Goal: Task Accomplishment & Management: Complete application form

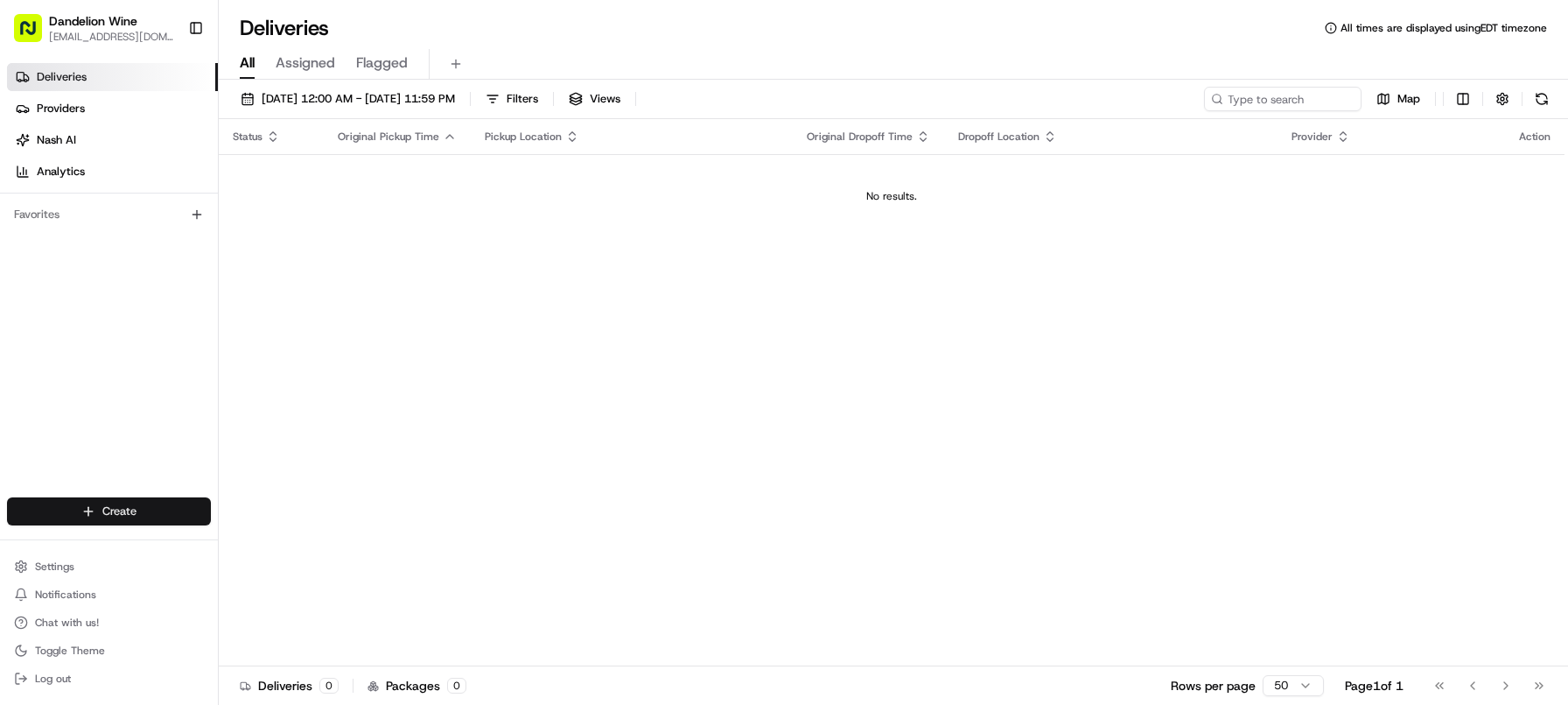
click at [82, 512] on html "Dandelion Wine [EMAIL_ADDRESS][DOMAIN_NAME] Toggle Sidebar Deliveries Providers…" at bounding box center [784, 352] width 1568 height 705
click at [261, 540] on link "Delivery" at bounding box center [316, 543] width 195 height 32
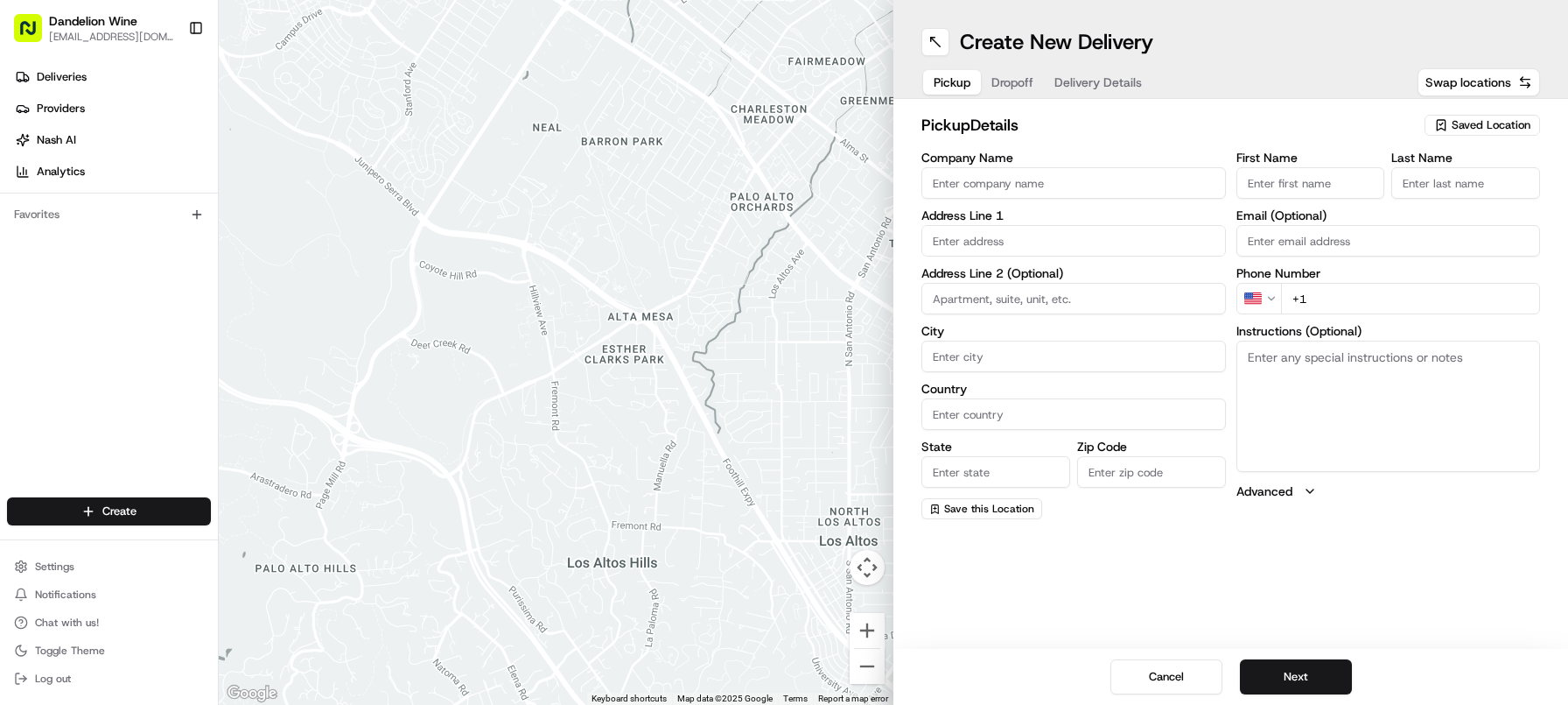
click at [1506, 120] on span "Saved Location" at bounding box center [1491, 125] width 79 height 16
click at [1401, 200] on div "DANDELION WINE" at bounding box center [1442, 190] width 250 height 27
type input "DANDELION WINE"
type input "[STREET_ADDRESS]"
type input "[GEOGRAPHIC_DATA]"
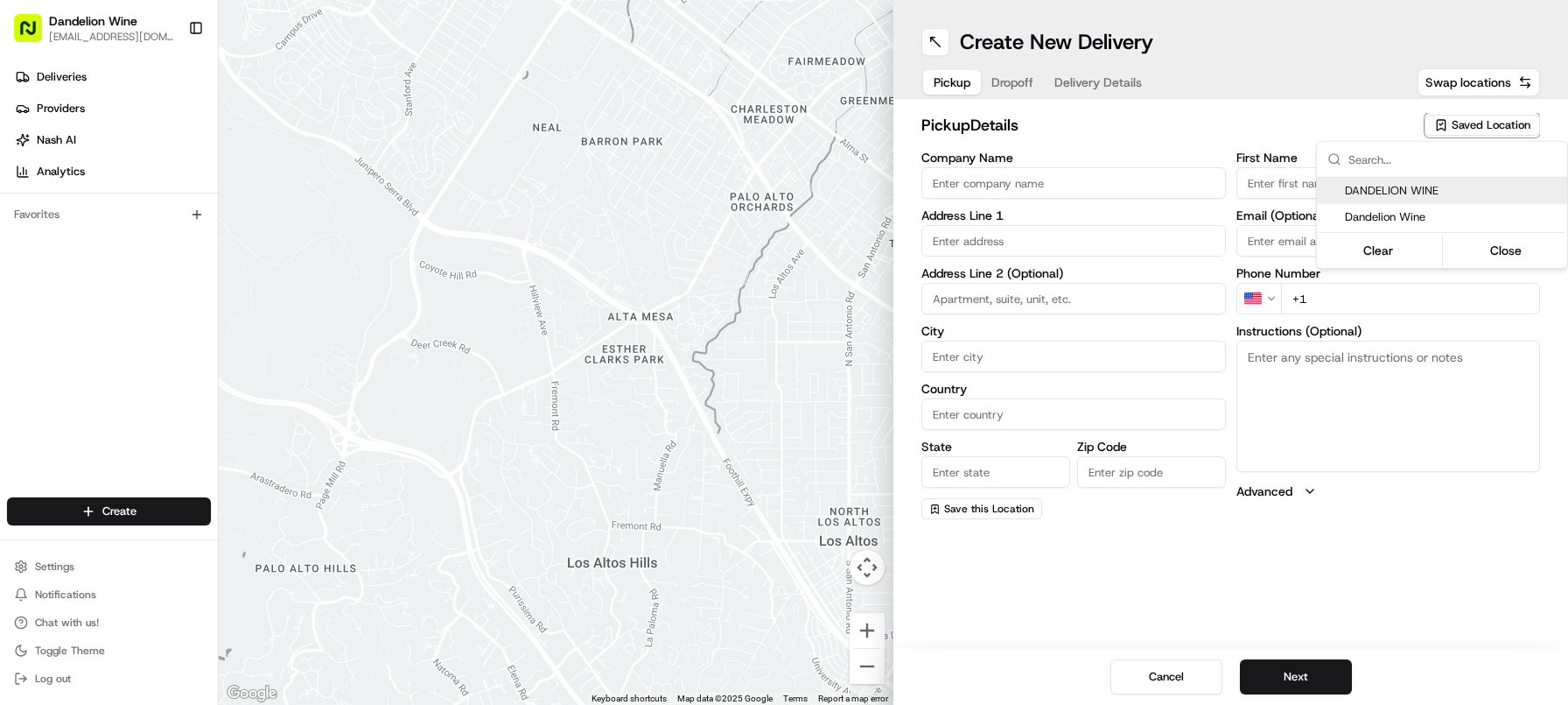
type input "US"
type input "NY"
type input "11222"
type input "[EMAIL_ADDRESS][DOMAIN_NAME]"
type input "[PHONE_NUMBER]"
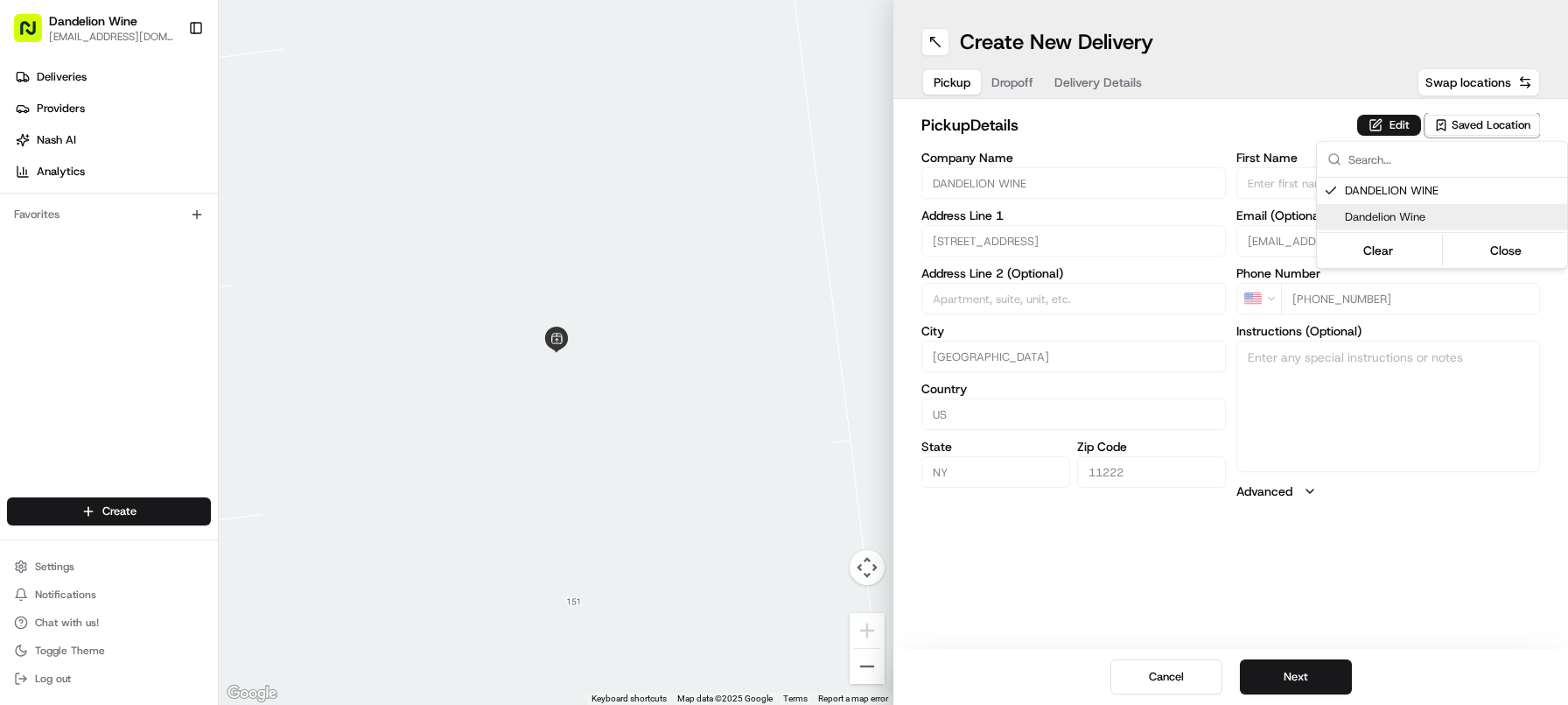
click at [1297, 674] on html "Dandelion Wine [EMAIL_ADDRESS][DOMAIN_NAME] Toggle Sidebar Deliveries Providers…" at bounding box center [784, 352] width 1568 height 705
click at [1297, 674] on button "Next" at bounding box center [1296, 676] width 112 height 35
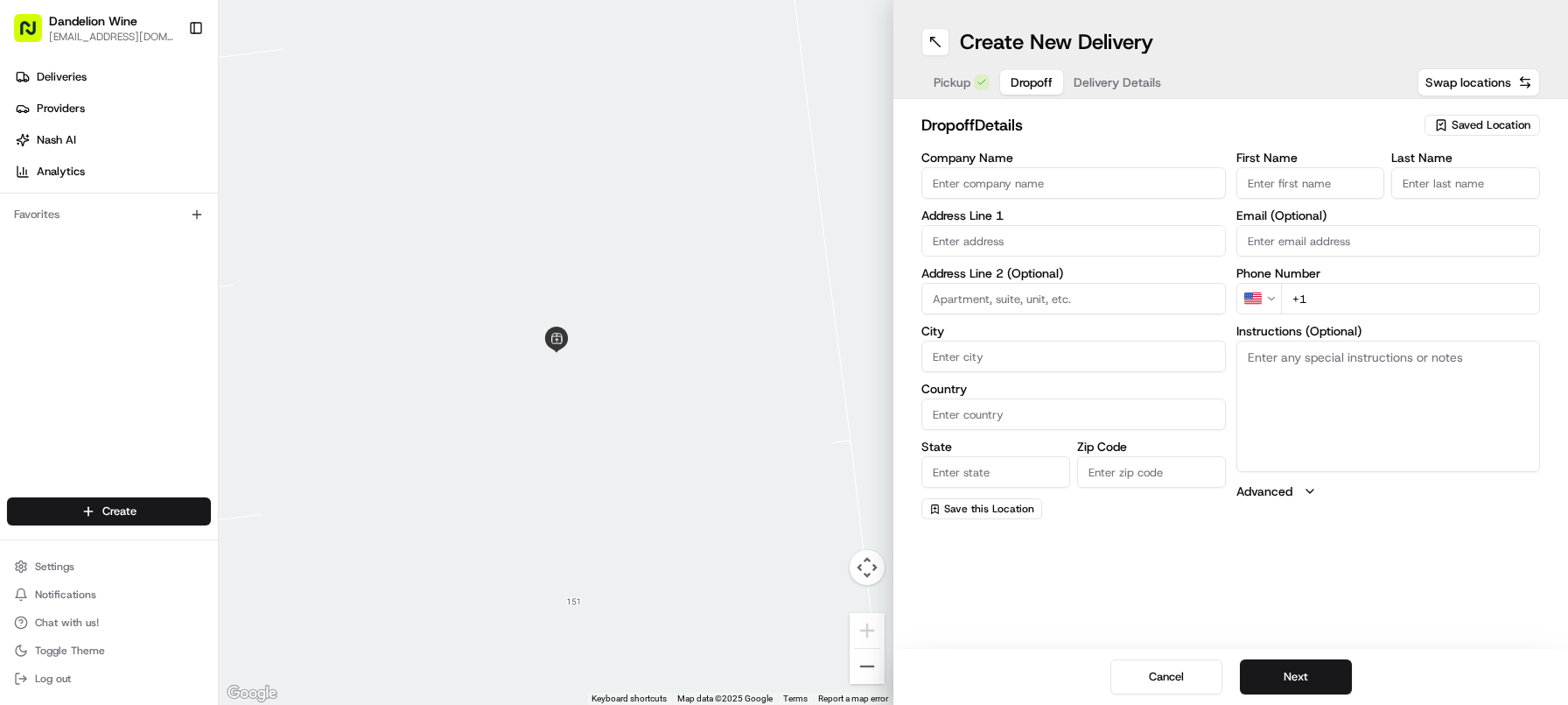
click at [1299, 175] on input "First Name" at bounding box center [1310, 183] width 149 height 32
type input "Daisy"
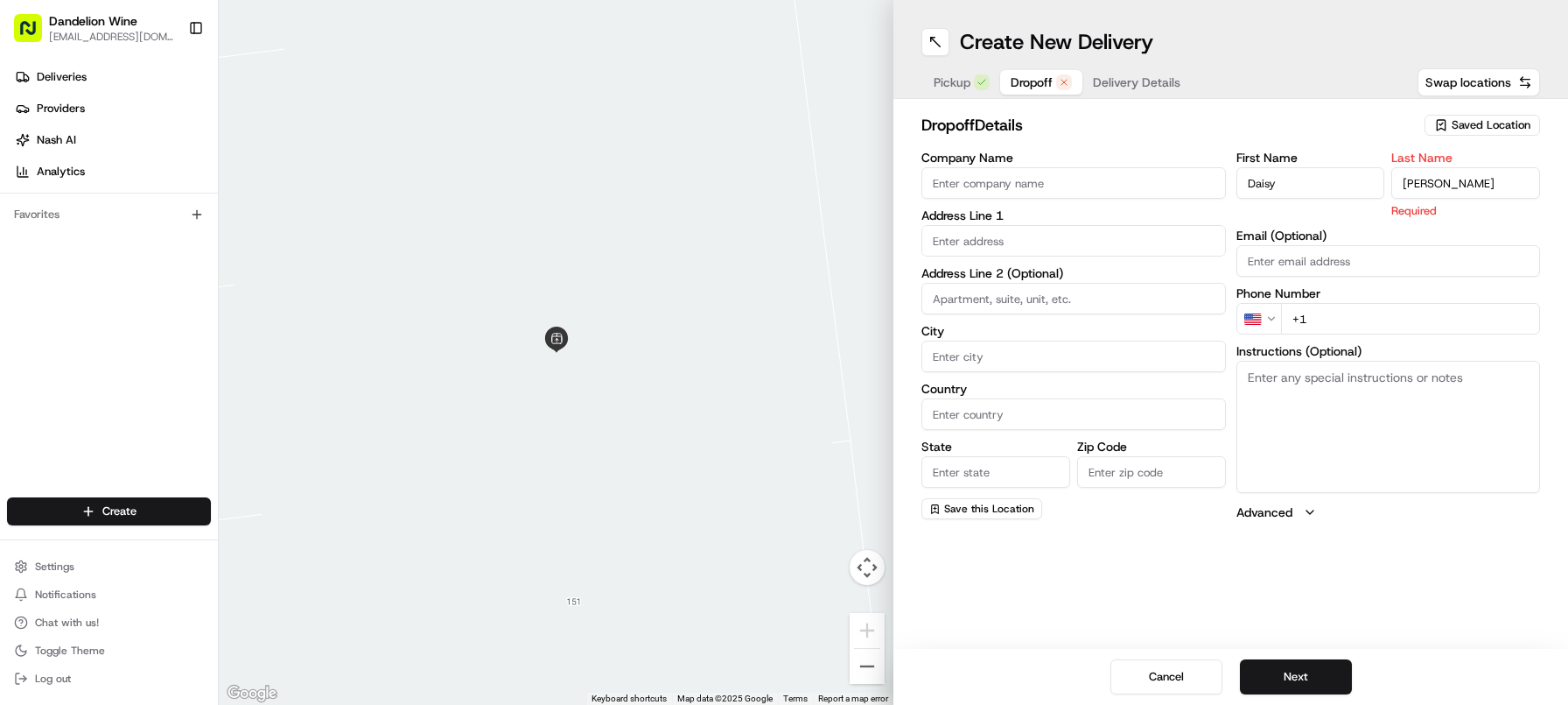
type input "[PERSON_NAME]"
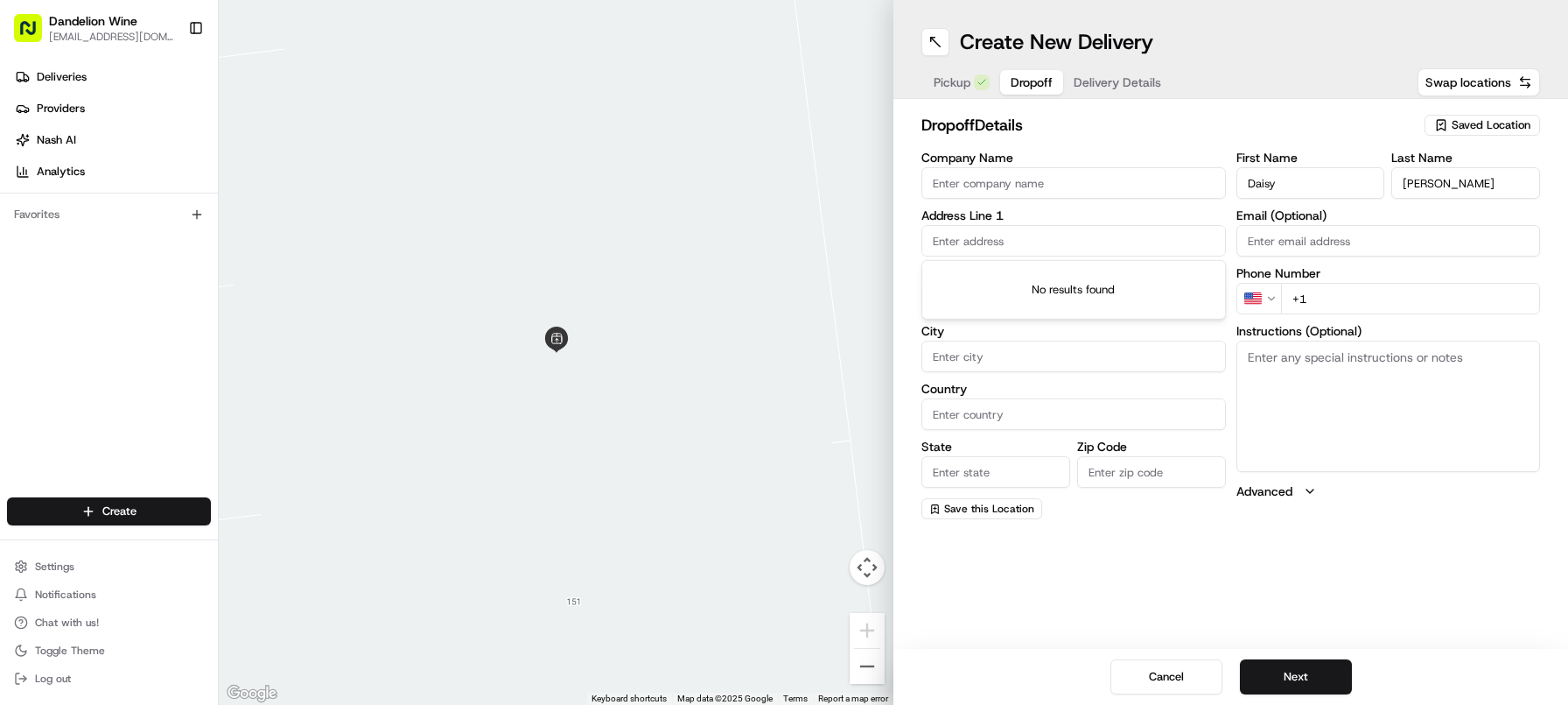
click at [1157, 252] on input "text" at bounding box center [1073, 241] width 305 height 32
click at [1102, 278] on div "[STREET_ADDRESS]" at bounding box center [1073, 277] width 296 height 27
type input "[STREET_ADDRESS]"
type input "[GEOGRAPHIC_DATA]"
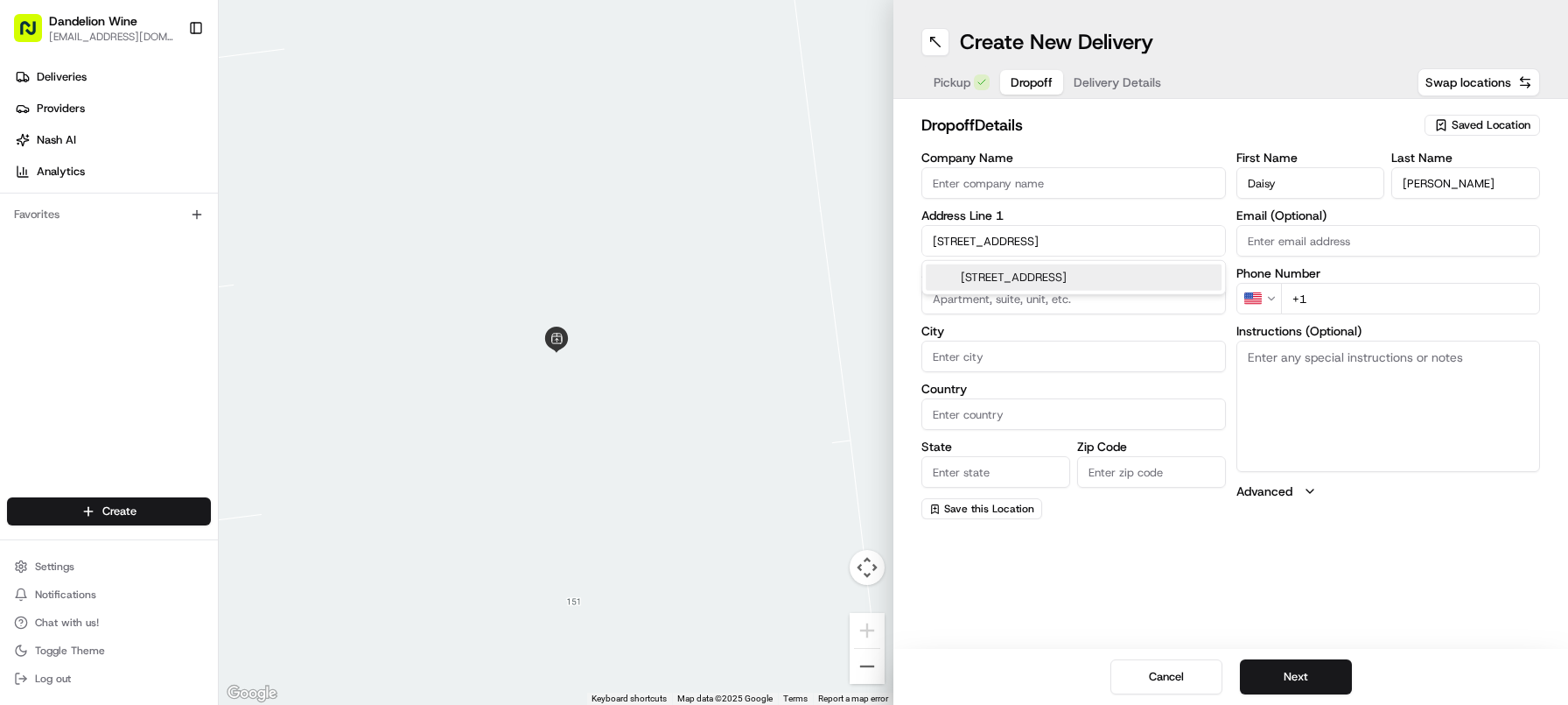
type input "NY"
type input "11222"
type input "7 Bell Slip"
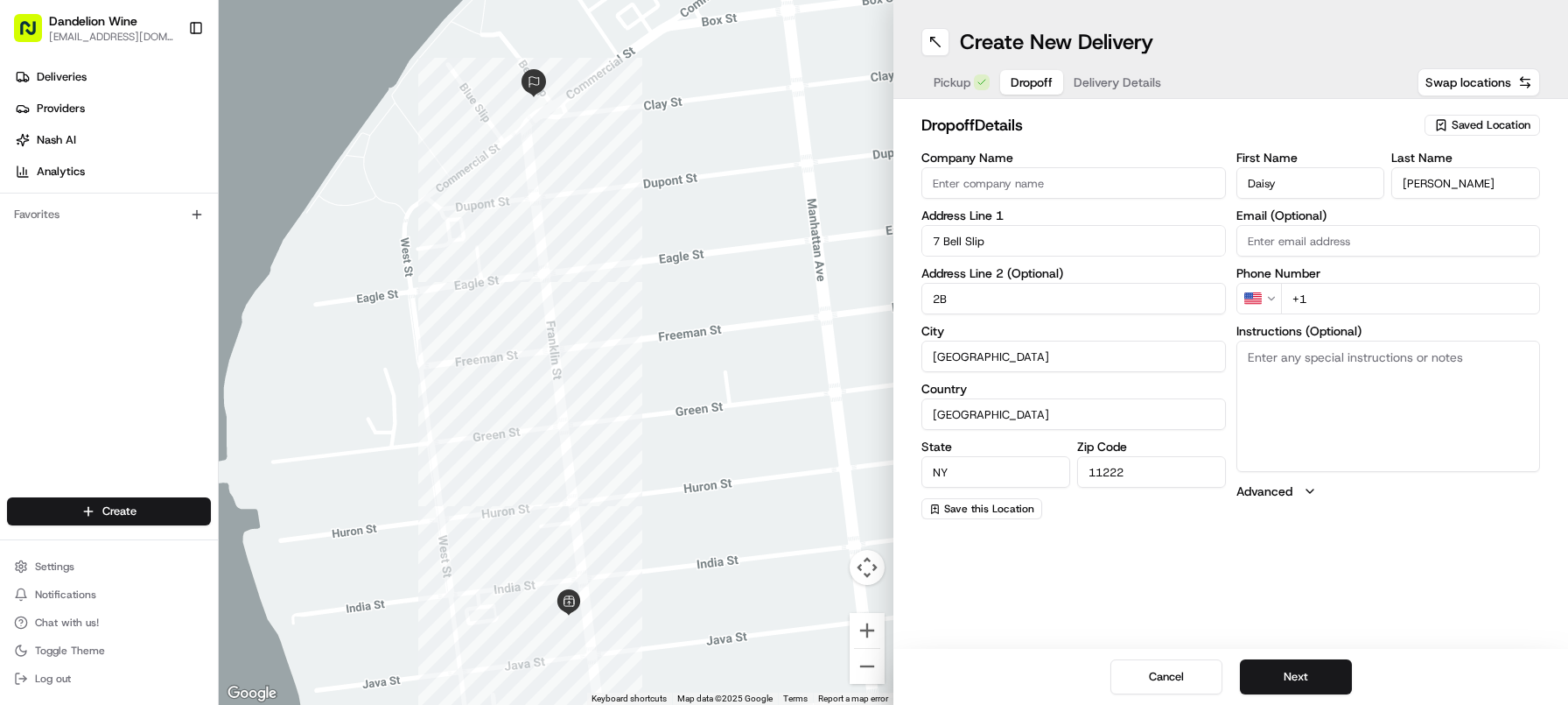
type input "2B"
click at [1328, 296] on input "+1" at bounding box center [1411, 299] width 260 height 32
type input "[PHONE_NUMBER]"
click at [1420, 399] on textarea "Instructions (Optional)" at bounding box center [1388, 405] width 305 height 131
type textarea "Please Bring Up"
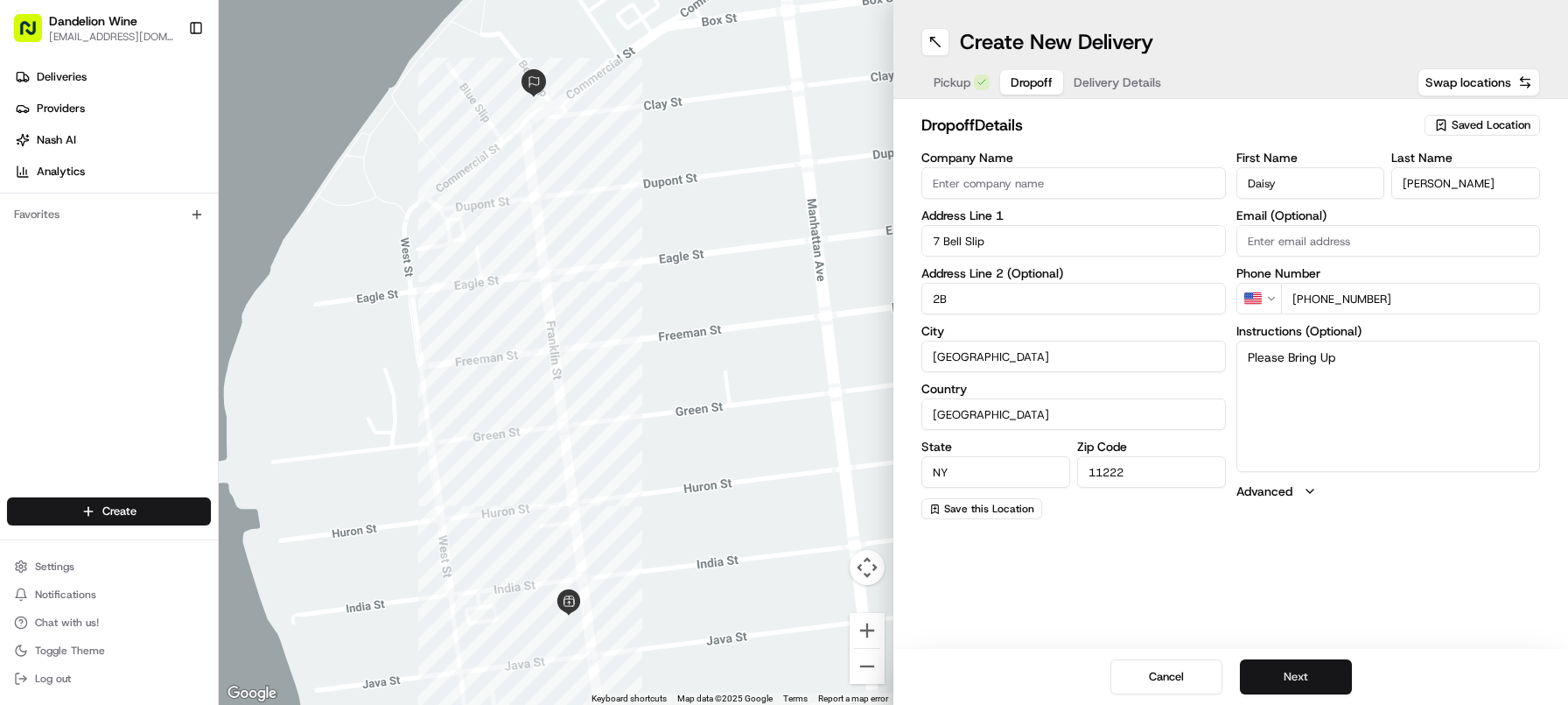
click at [1299, 673] on button "Next" at bounding box center [1296, 676] width 112 height 35
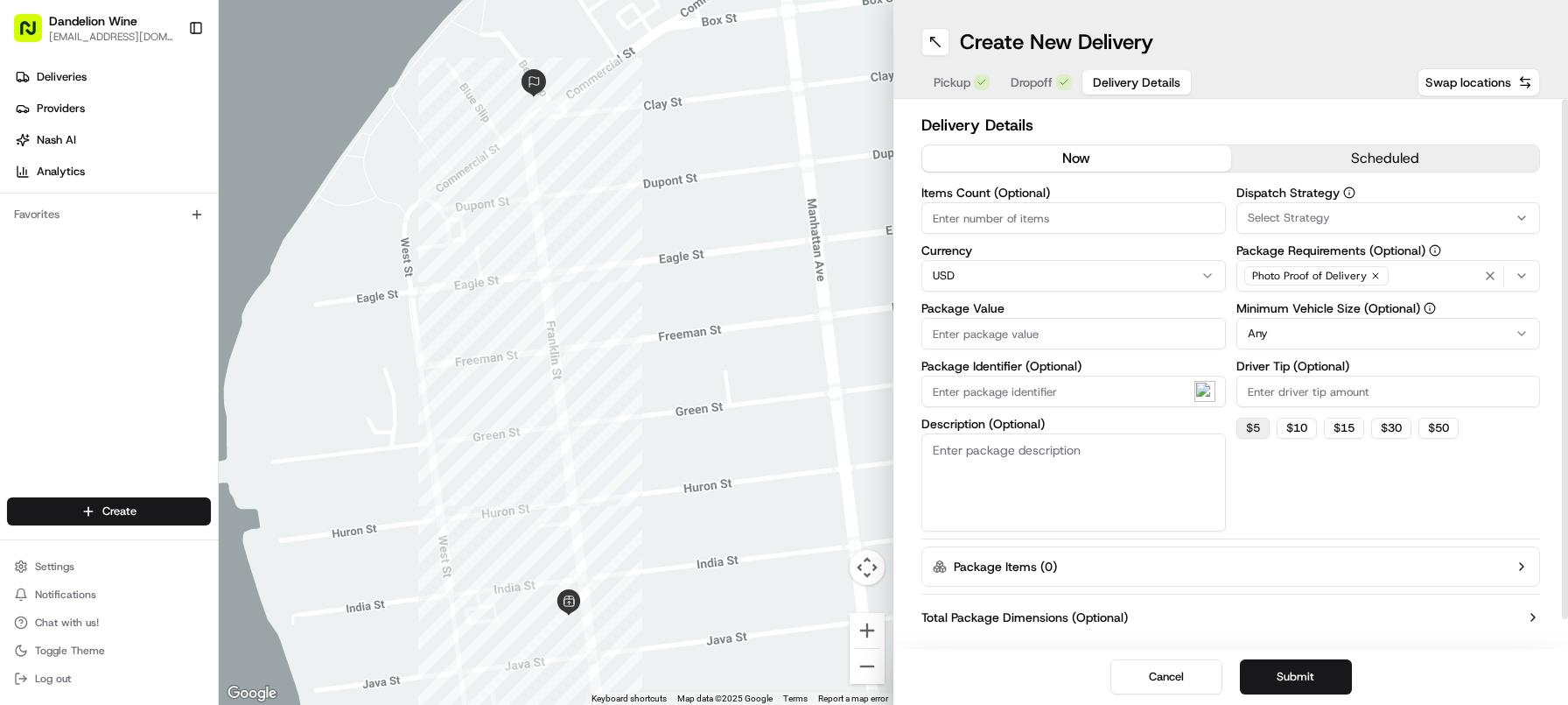
click at [1251, 430] on button "$ 5" at bounding box center [1253, 427] width 34 height 21
type input "5"
click at [1081, 217] on input "Items Count (Optional)" at bounding box center [1073, 218] width 305 height 32
type input "2"
click at [1305, 215] on span "Select Strategy" at bounding box center [1288, 218] width 82 height 16
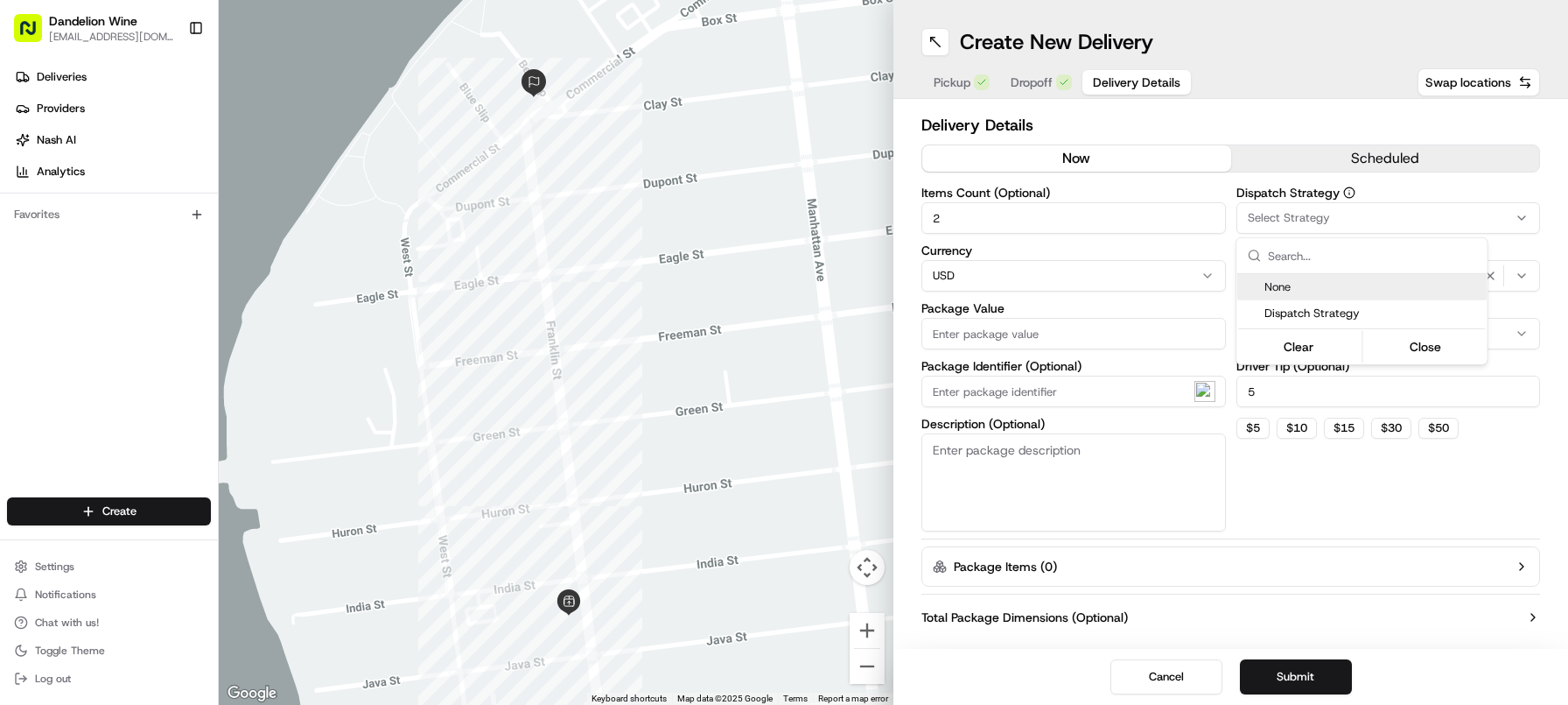
click at [1305, 216] on html "Dandelion Wine [EMAIL_ADDRESS][DOMAIN_NAME] Toggle Sidebar Deliveries Providers…" at bounding box center [784, 352] width 1568 height 705
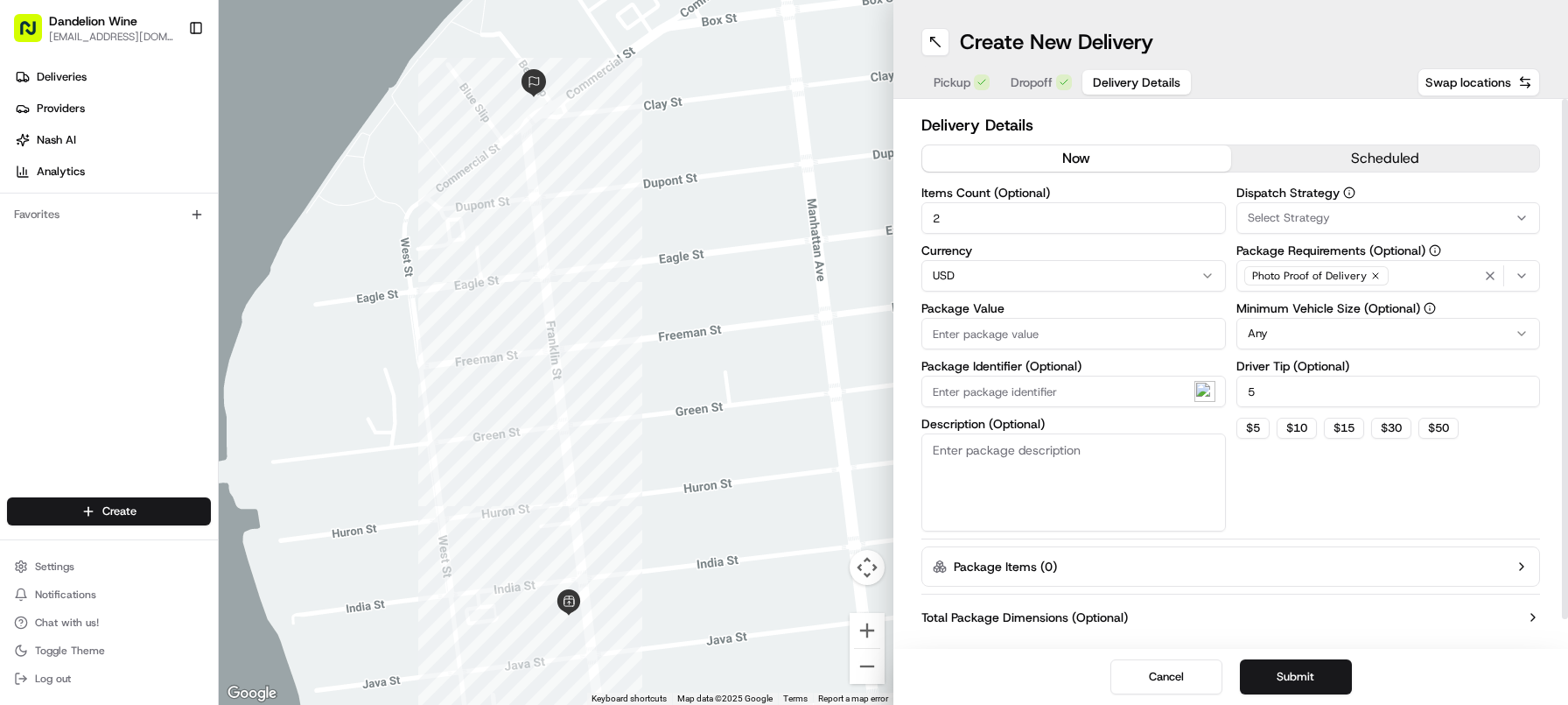
click at [1100, 284] on html "Dandelion Wine [EMAIL_ADDRESS][DOMAIN_NAME] Toggle Sidebar Deliveries Providers…" at bounding box center [784, 352] width 1568 height 705
click at [1099, 279] on html "Dandelion Wine [EMAIL_ADDRESS][DOMAIN_NAME] Toggle Sidebar Deliveries Providers…" at bounding box center [784, 352] width 1568 height 705
click at [1098, 334] on input "Package Value" at bounding box center [1073, 333] width 305 height 32
drag, startPoint x: 963, startPoint y: 320, endPoint x: 924, endPoint y: 334, distance: 41.4
click at [920, 334] on div "Delivery Details now scheduled Items Count (Optional) 2 Currency USD Package Va…" at bounding box center [1230, 373] width 674 height 549
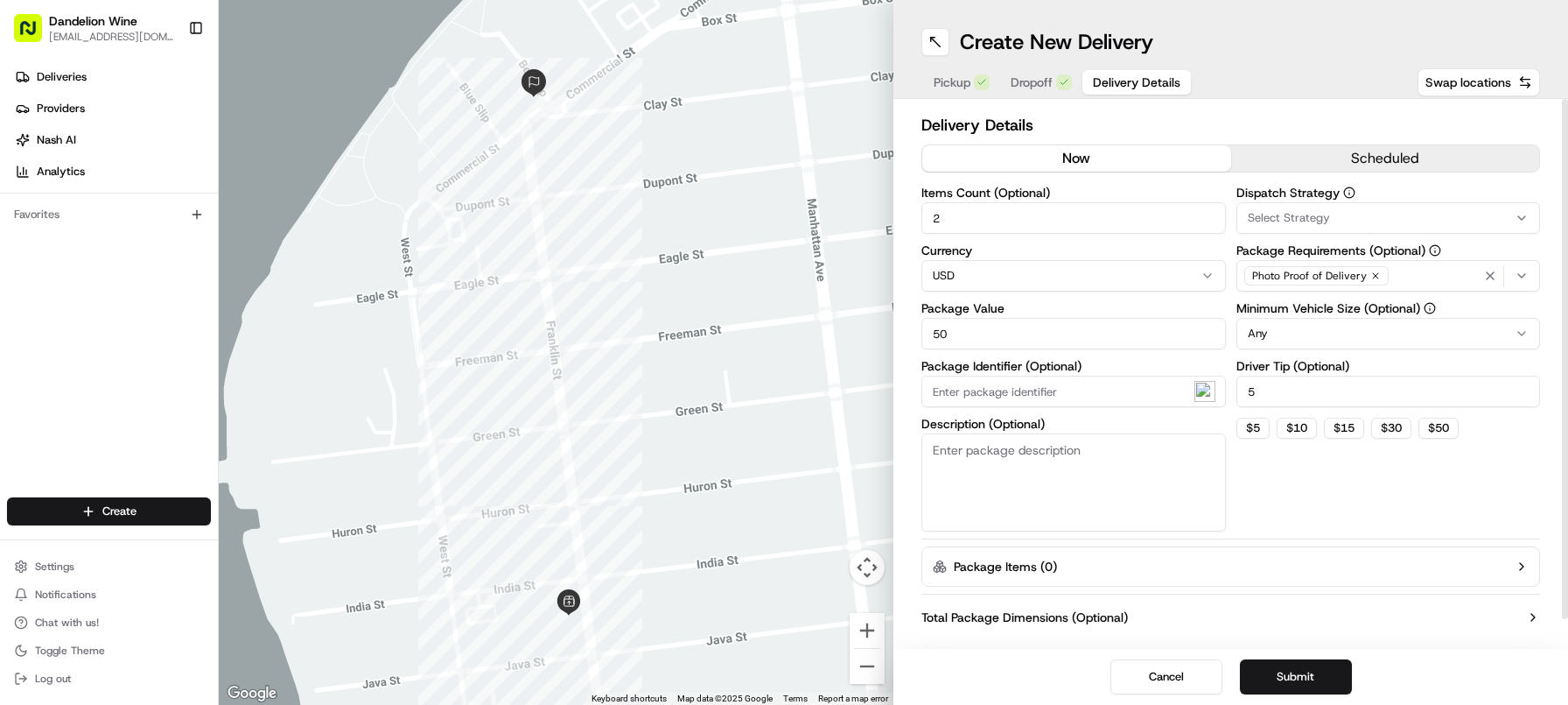
drag, startPoint x: 950, startPoint y: 332, endPoint x: 930, endPoint y: 331, distance: 20.0
click at [930, 331] on input "50" at bounding box center [1073, 333] width 305 height 32
type input "45"
click at [1070, 458] on textarea "Description (Optional)" at bounding box center [1073, 481] width 305 height 98
type textarea "@"
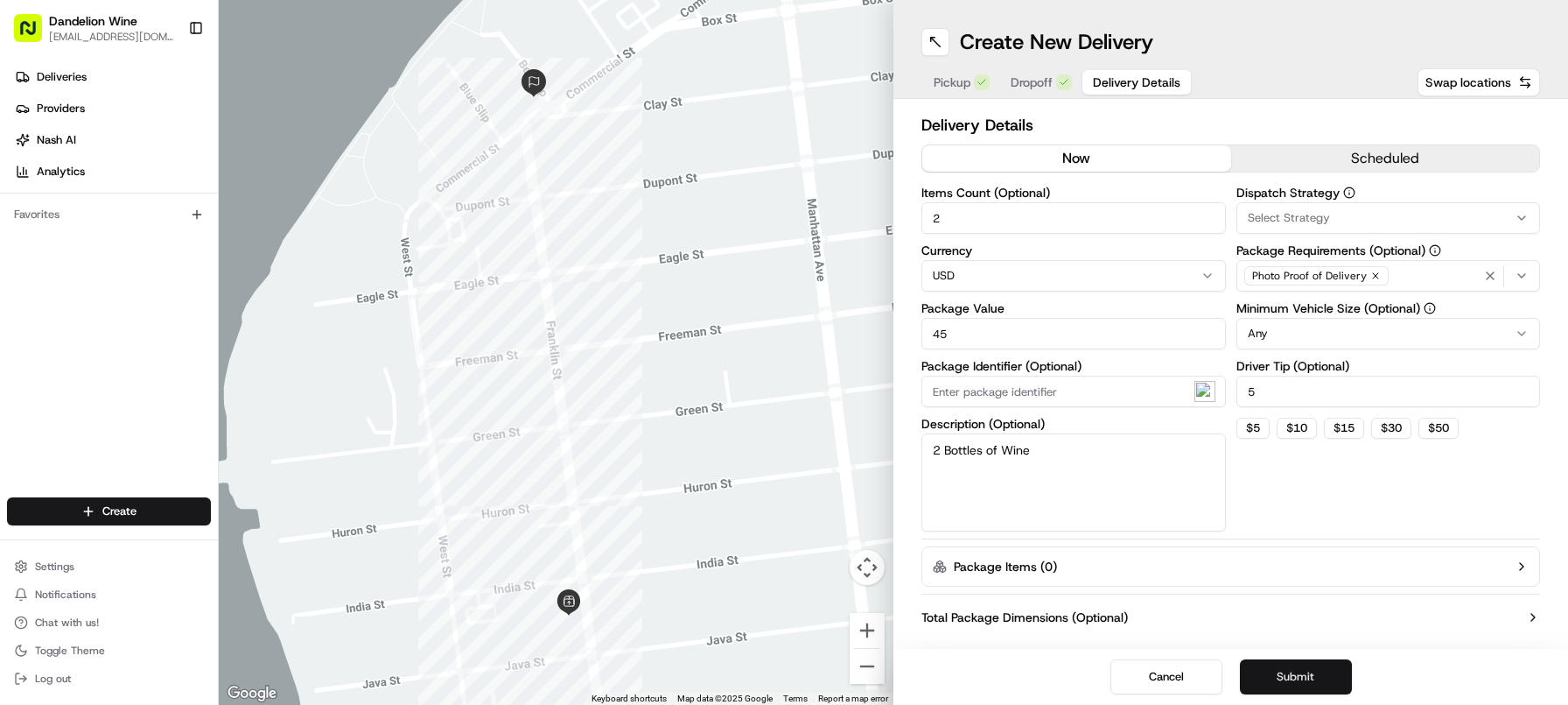
type textarea "2 Bottles of Wine"
click at [1300, 680] on button "Submit" at bounding box center [1296, 676] width 112 height 35
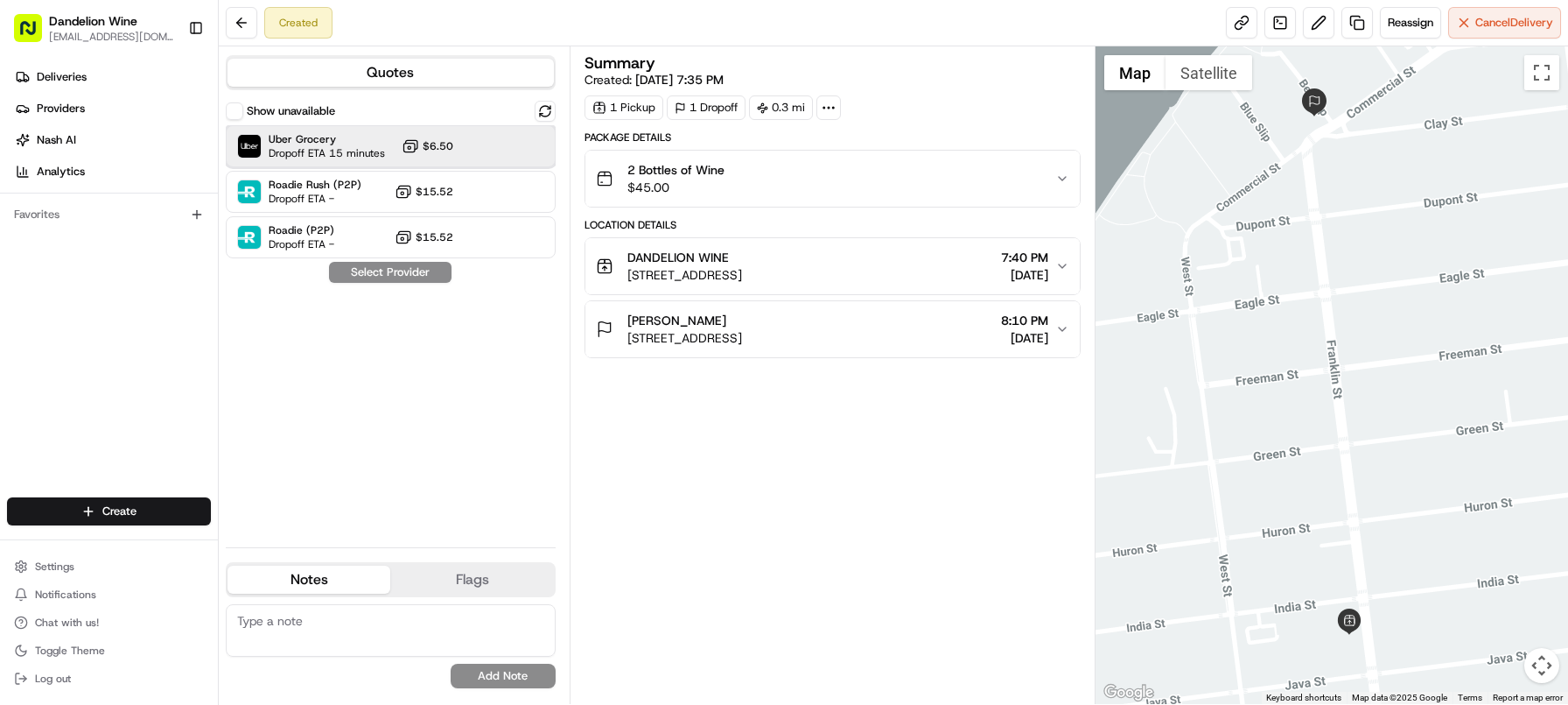
click at [444, 155] on div "Uber Grocery Dropoff ETA 15 minutes $6.50" at bounding box center [390, 146] width 330 height 42
click at [402, 275] on button "Assign Provider" at bounding box center [390, 271] width 124 height 21
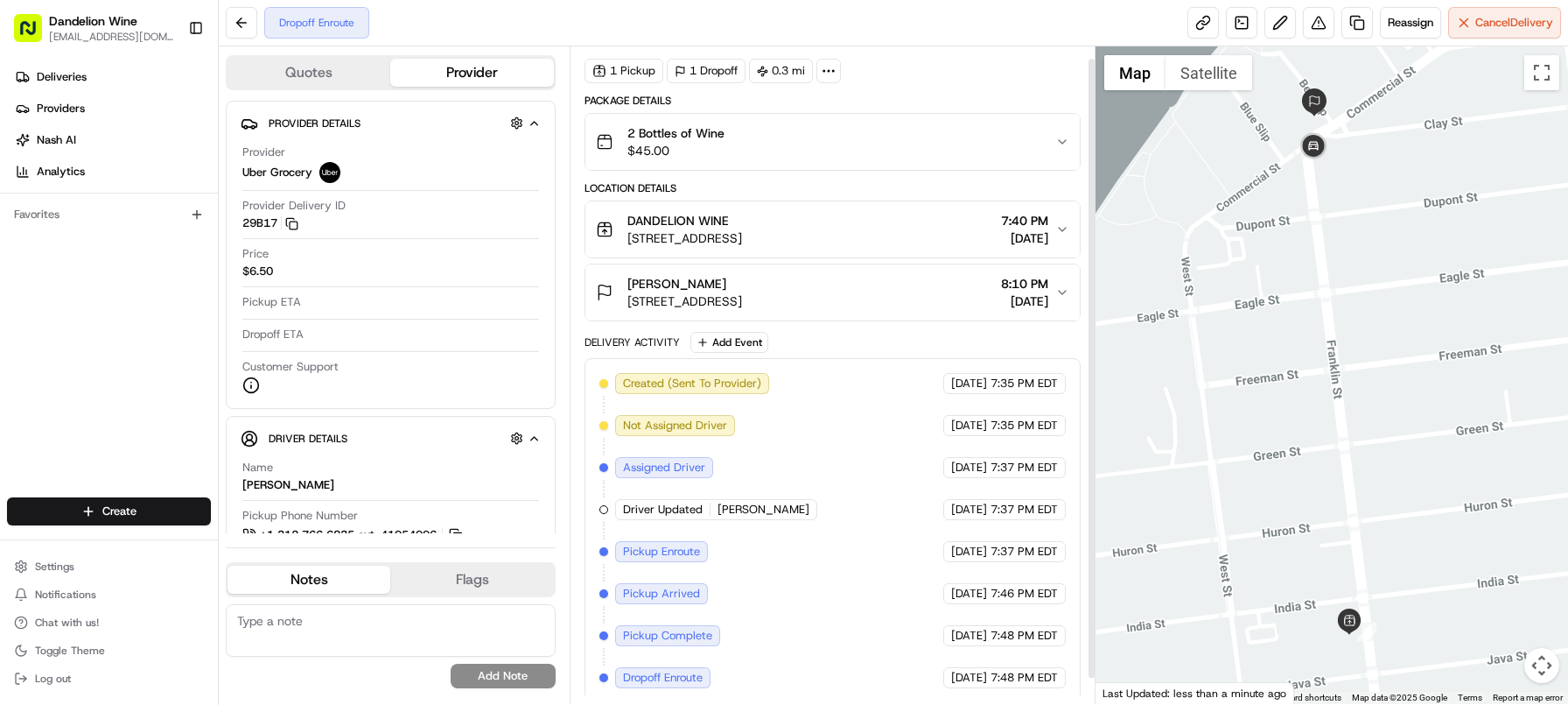
scroll to position [40, 0]
